Goal: Navigation & Orientation: Find specific page/section

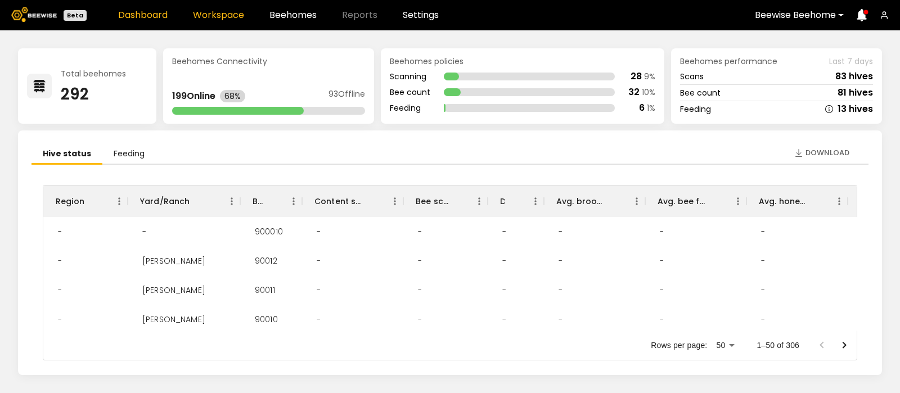
click at [217, 18] on link "Workspace" at bounding box center [218, 15] width 51 height 9
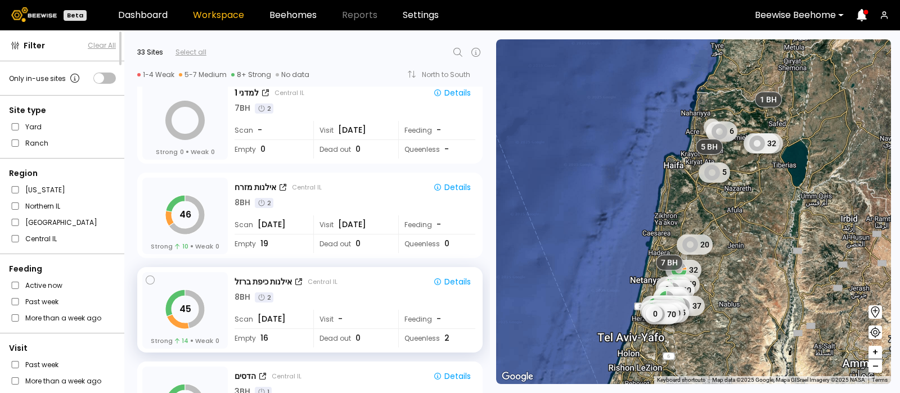
scroll to position [960, 0]
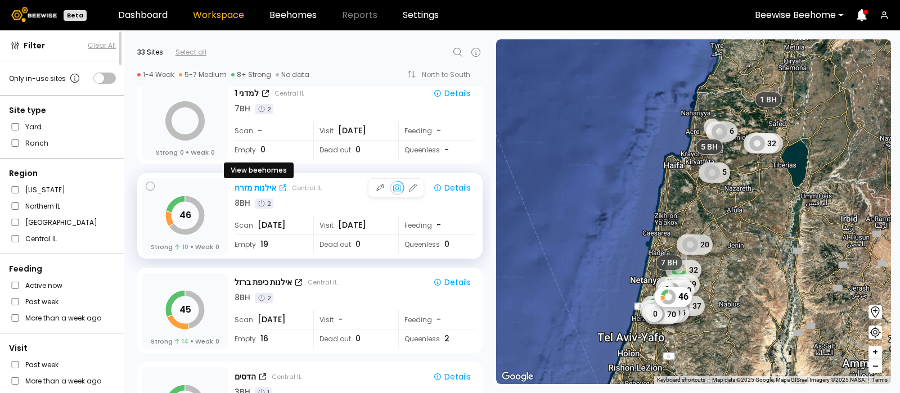
click at [253, 184] on div "אילנות מזרח" at bounding box center [256, 188] width 42 height 12
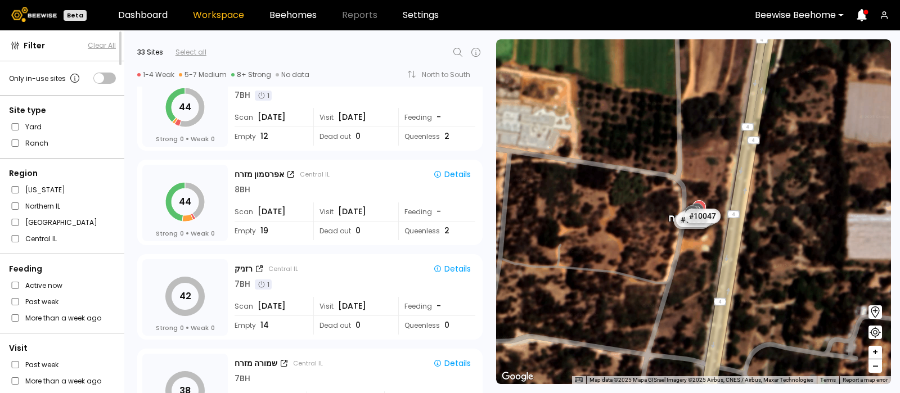
scroll to position [1824, 0]
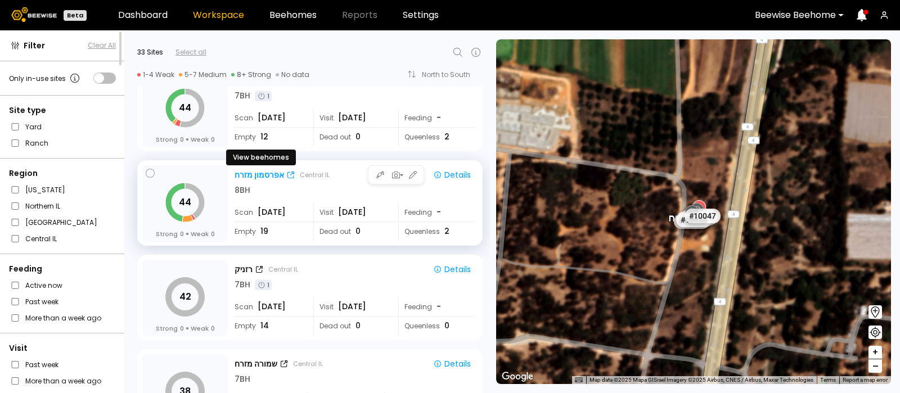
click at [264, 173] on div "אפרסמון מזרח" at bounding box center [260, 175] width 50 height 12
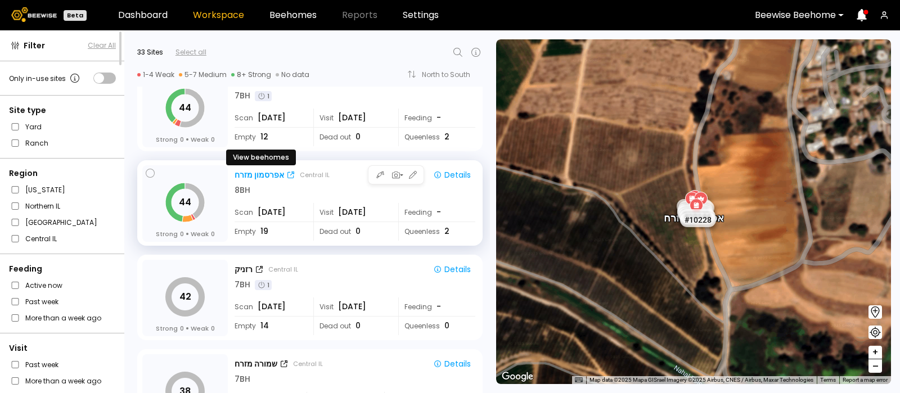
click at [250, 176] on div "אפרסמון מזרח" at bounding box center [260, 175] width 50 height 12
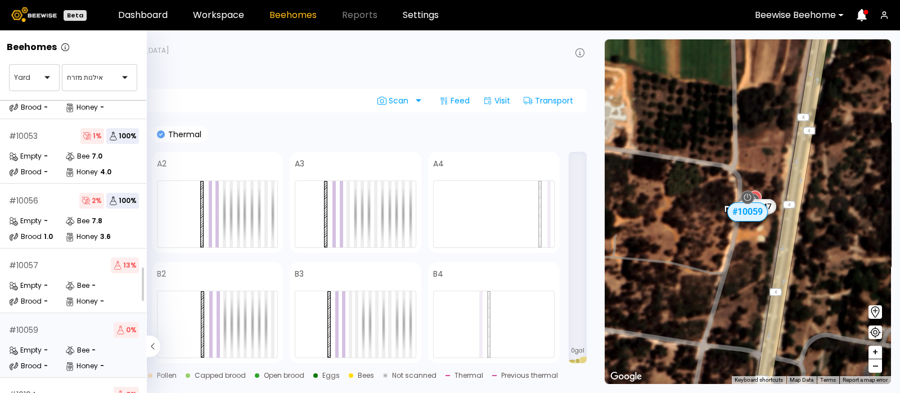
scroll to position [178, 0]
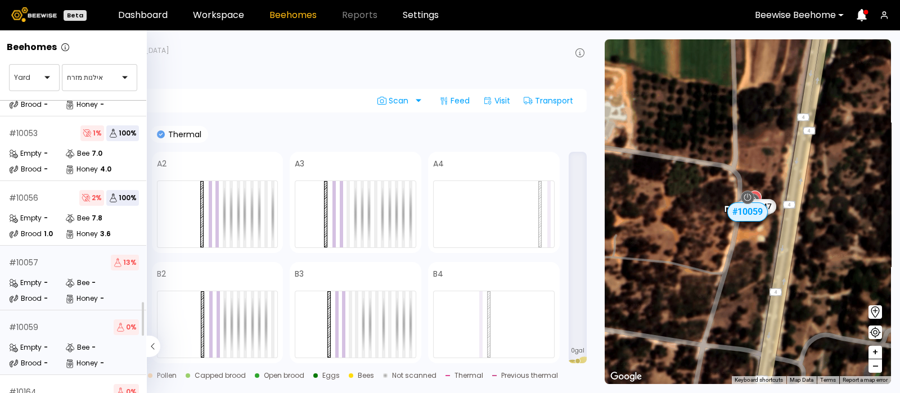
click at [60, 277] on div "Empty -" at bounding box center [37, 282] width 56 height 11
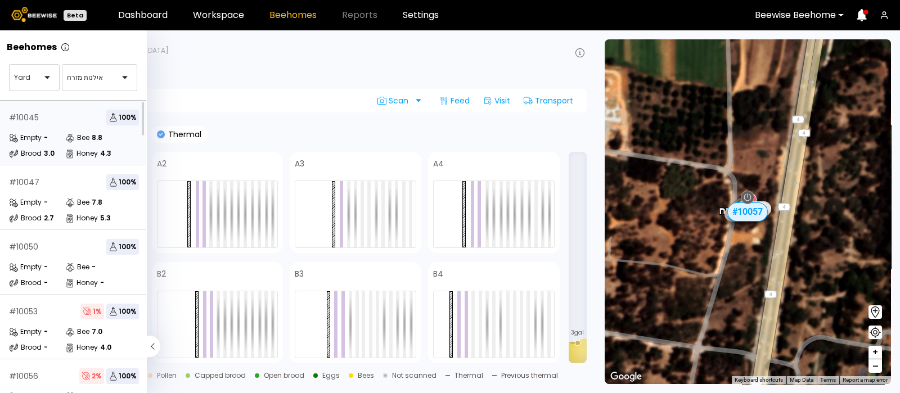
click at [62, 127] on div "# 10045 100 % Empty - Bee 8.8 Brood 3.0 Honey 4.3" at bounding box center [74, 133] width 148 height 65
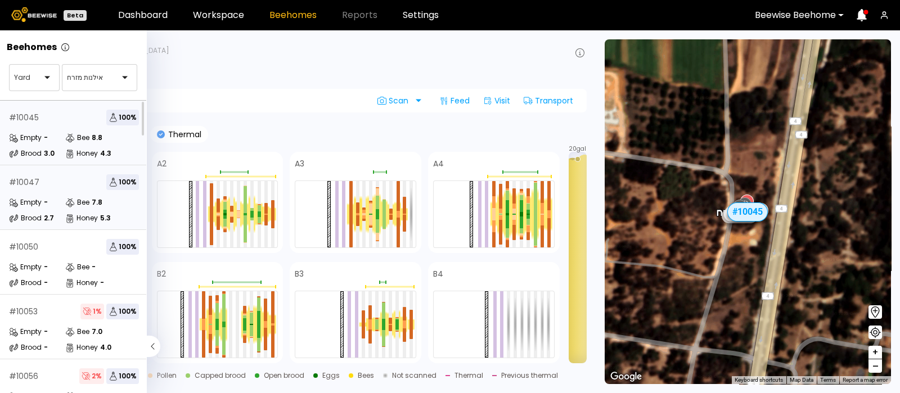
click at [50, 192] on div "# 10047 100 % Empty - Bee 7.8 Brood 2.7 Honey 5.3" at bounding box center [74, 197] width 148 height 65
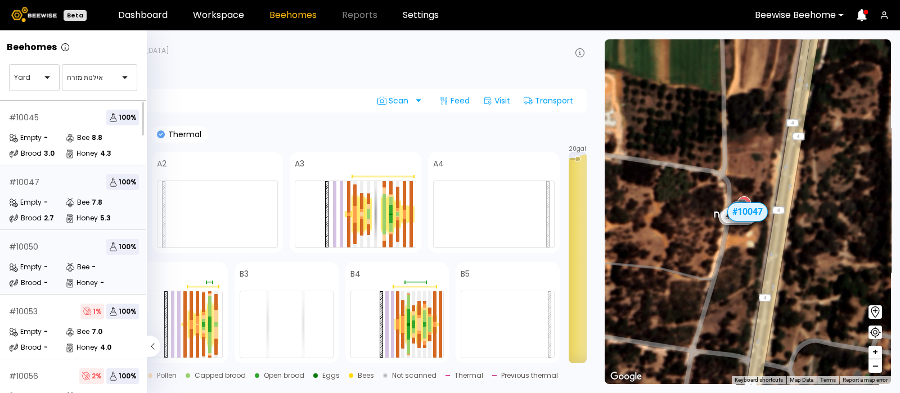
click at [26, 253] on div "# 10050 100 %" at bounding box center [74, 247] width 130 height 16
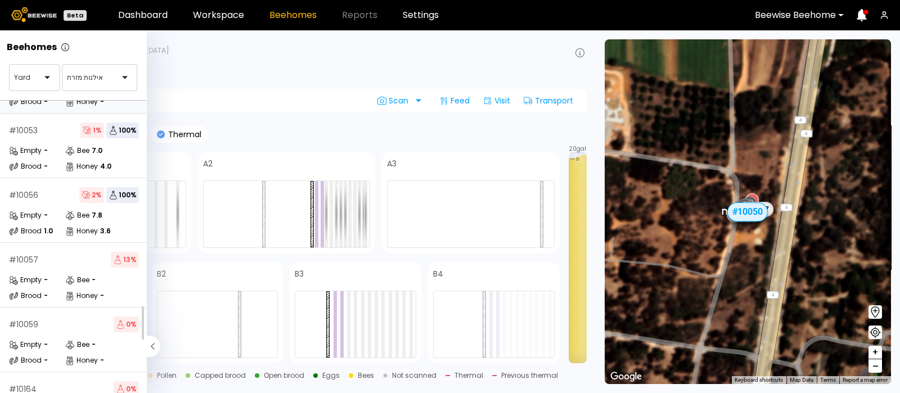
scroll to position [182, 0]
click at [61, 333] on div "# 10059 0 % Empty - Bee - Brood - Honey -" at bounding box center [74, 339] width 148 height 65
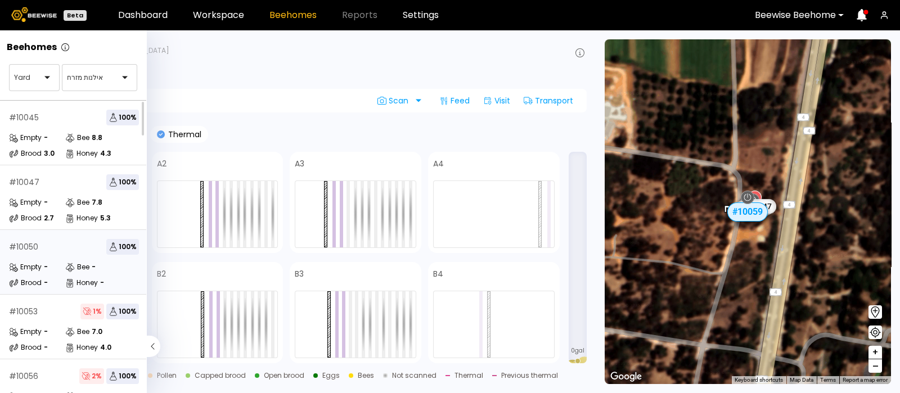
click at [42, 253] on div "# 10050 100 %" at bounding box center [74, 247] width 130 height 16
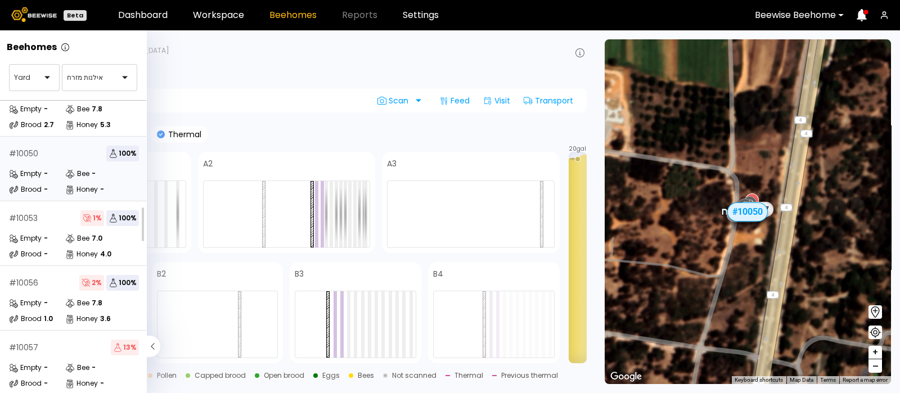
scroll to position [96, 0]
click at [61, 235] on div "Empty -" at bounding box center [37, 236] width 56 height 11
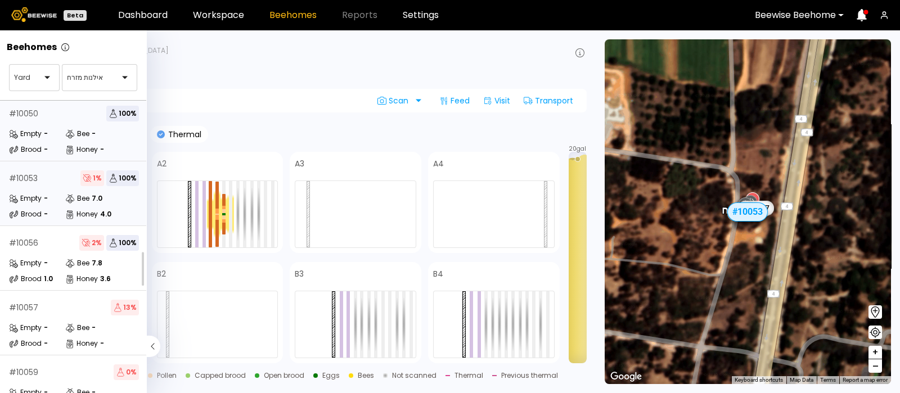
scroll to position [132, 0]
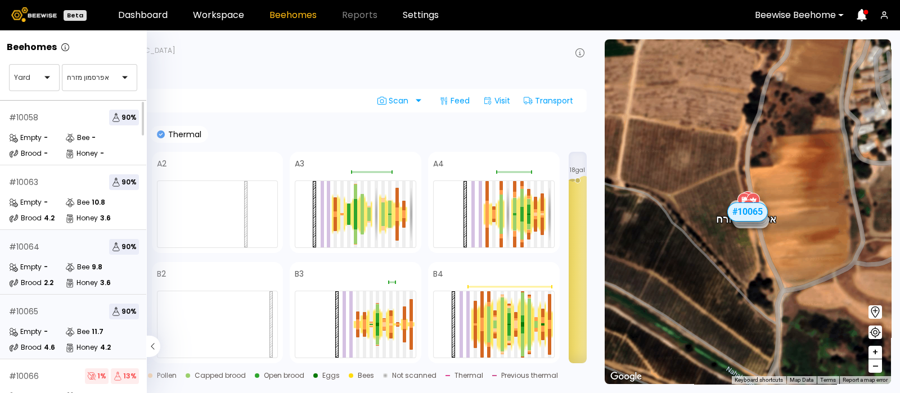
click at [44, 257] on div "# 10064 90 % Empty - Bee 9.8 Brood 2.2 Honey 3.6" at bounding box center [74, 262] width 148 height 65
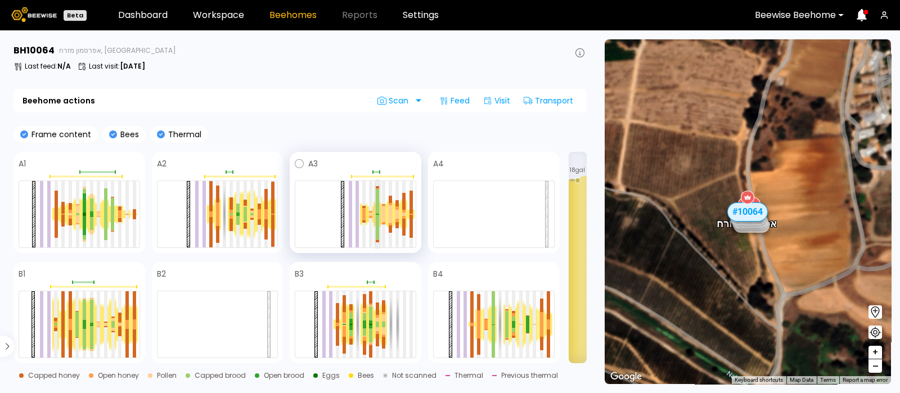
click at [376, 204] on div at bounding box center [377, 201] width 3 height 25
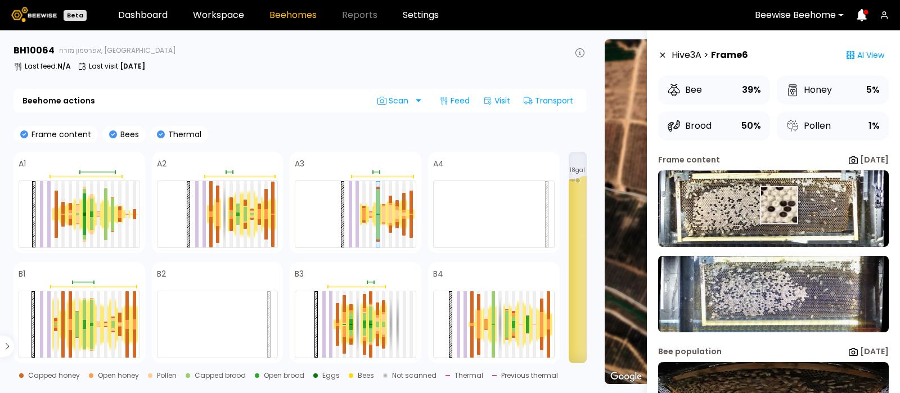
click at [778, 205] on img at bounding box center [773, 208] width 231 height 77
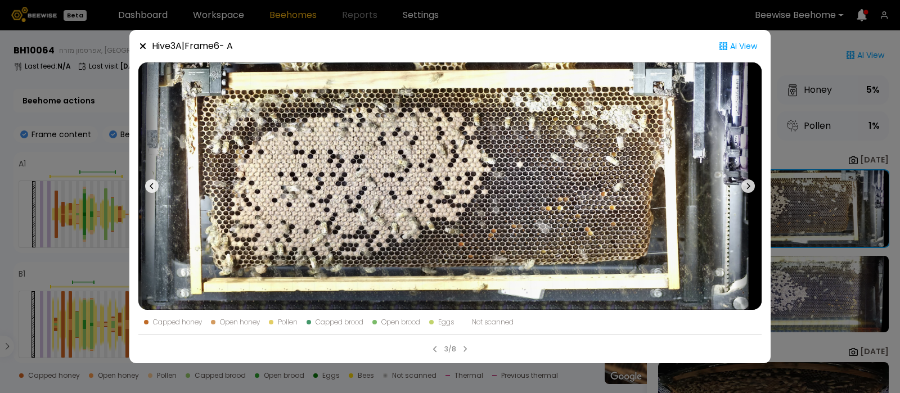
click at [143, 46] on icon at bounding box center [143, 46] width 6 height 6
